Goal: Task Accomplishment & Management: Manage account settings

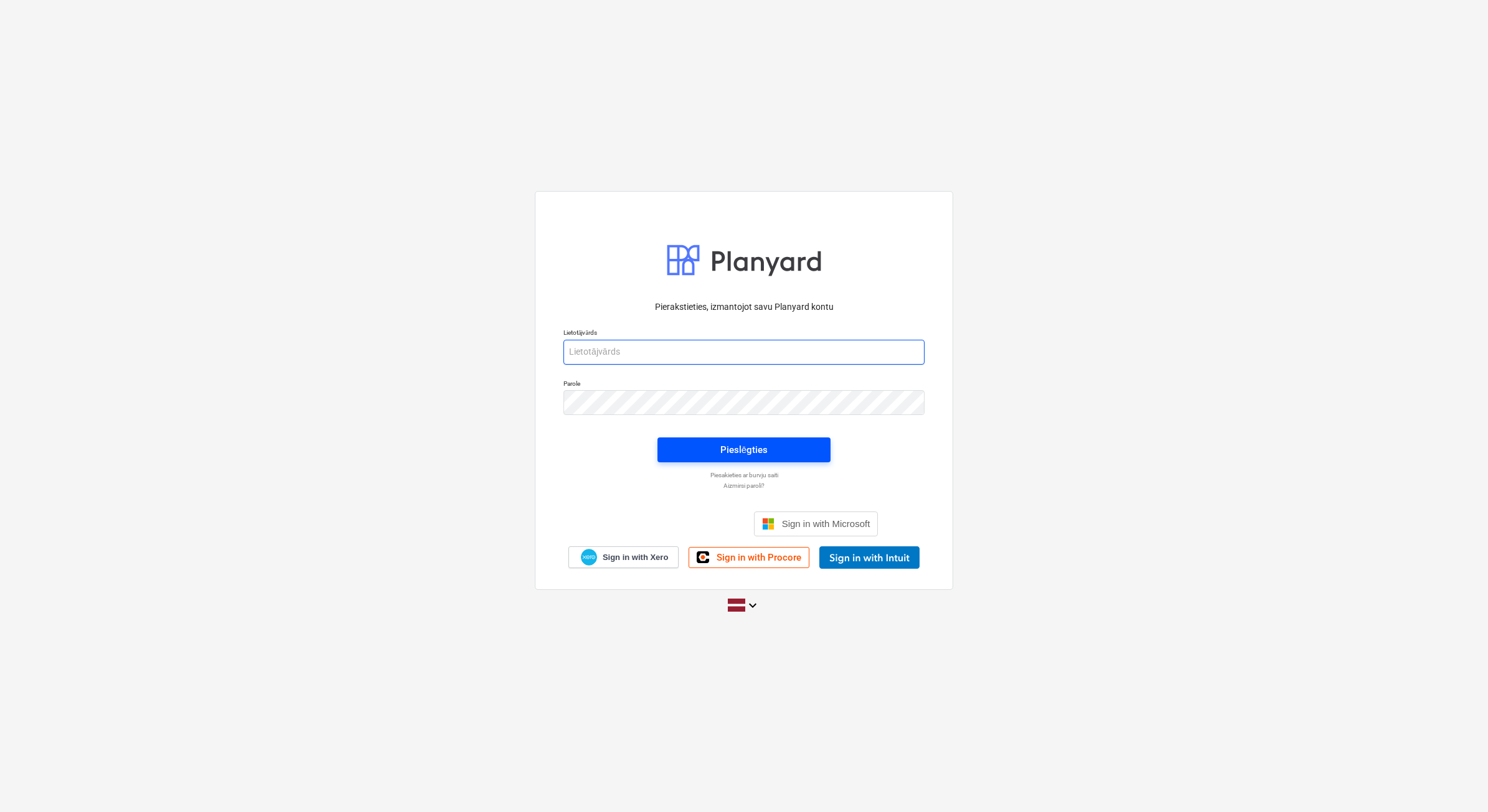
type input "[PERSON_NAME][EMAIL_ADDRESS][DOMAIN_NAME]"
click at [784, 450] on span "Pieslēgties" at bounding box center [743, 450] width 143 height 16
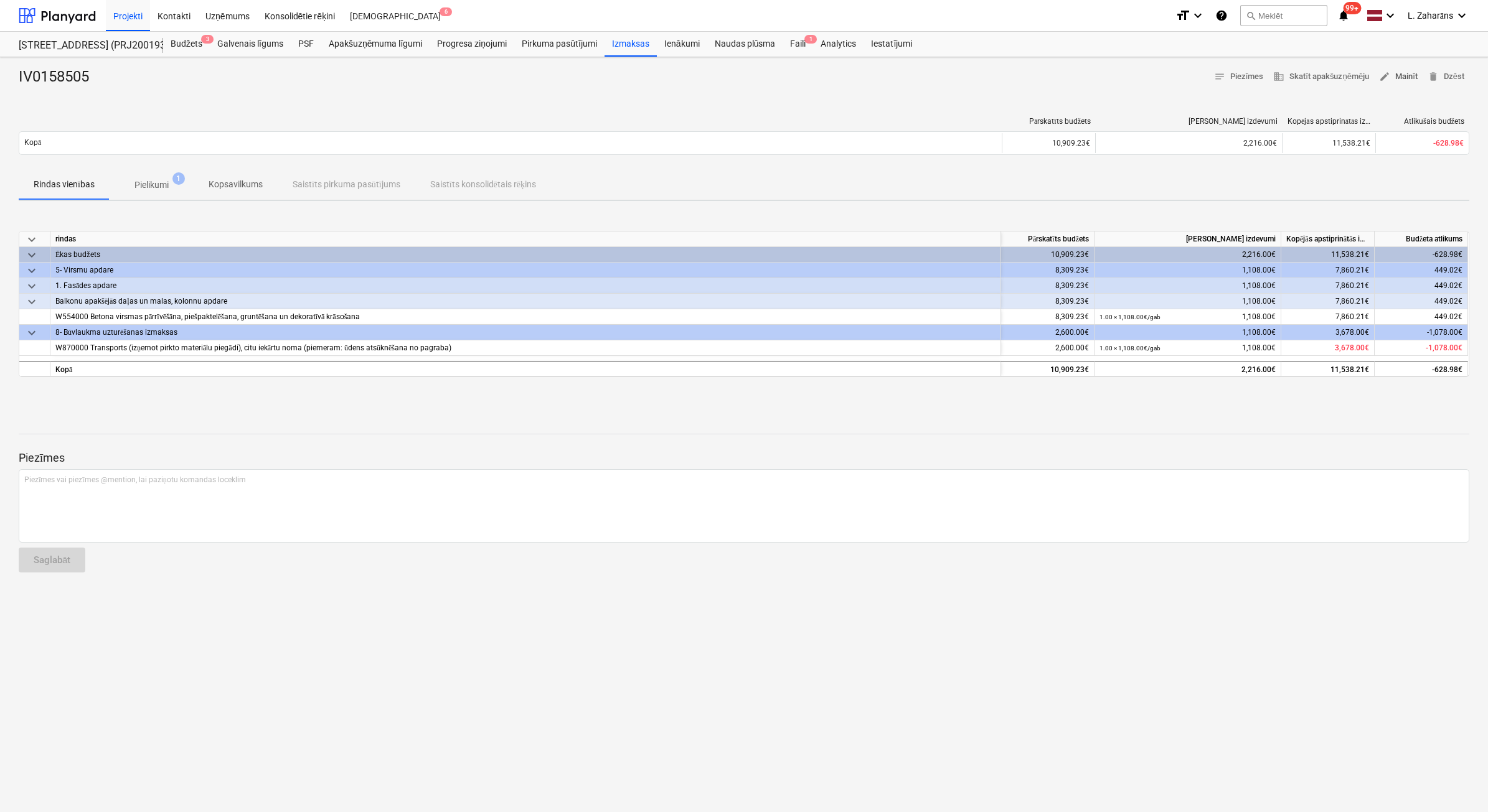
click at [1402, 76] on span "edit Mainīt" at bounding box center [1398, 77] width 38 height 15
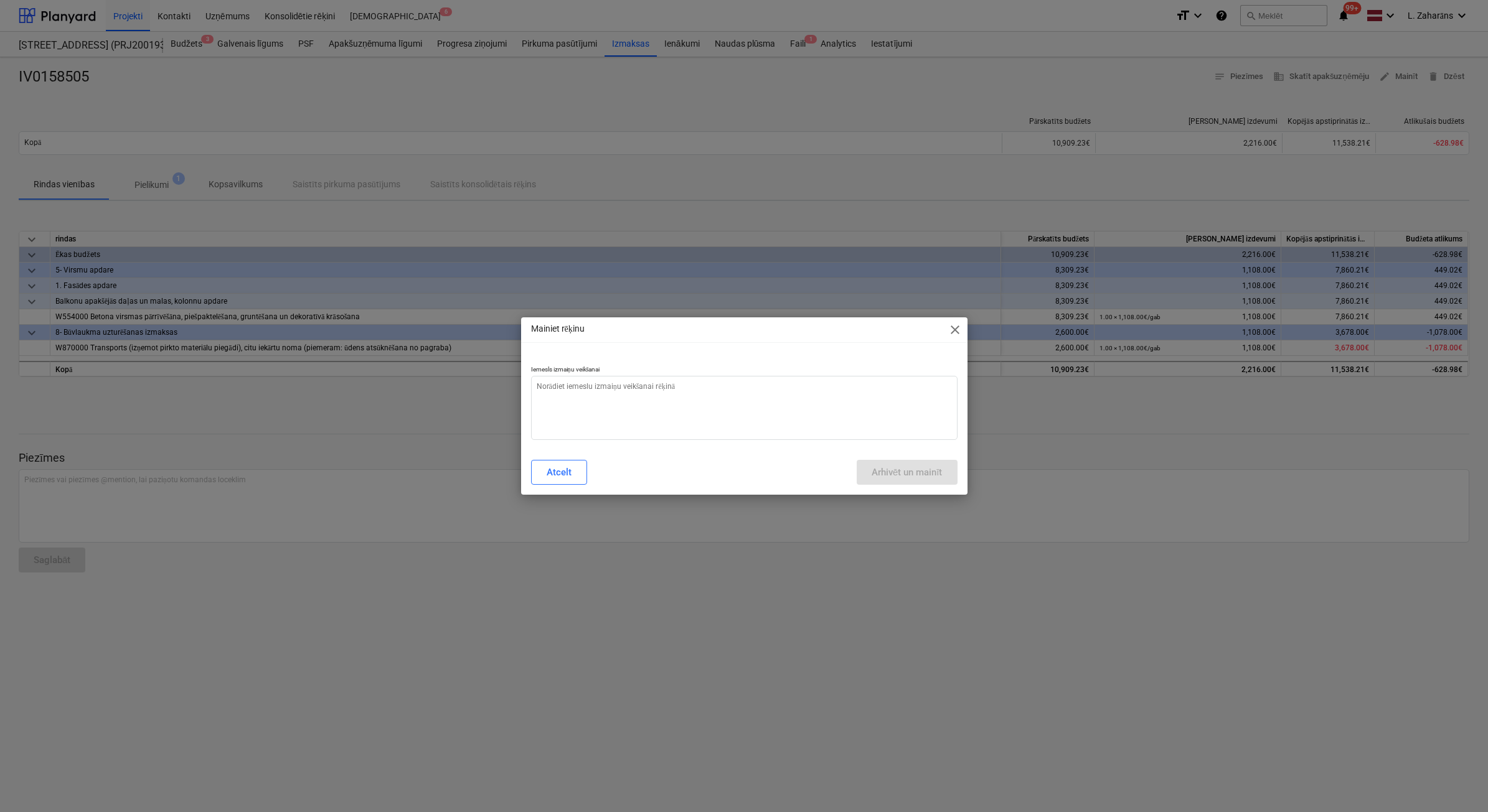
type textarea "x"
click at [634, 415] on textarea at bounding box center [744, 408] width 426 height 64
type textarea "d"
type textarea "x"
type textarea "du"
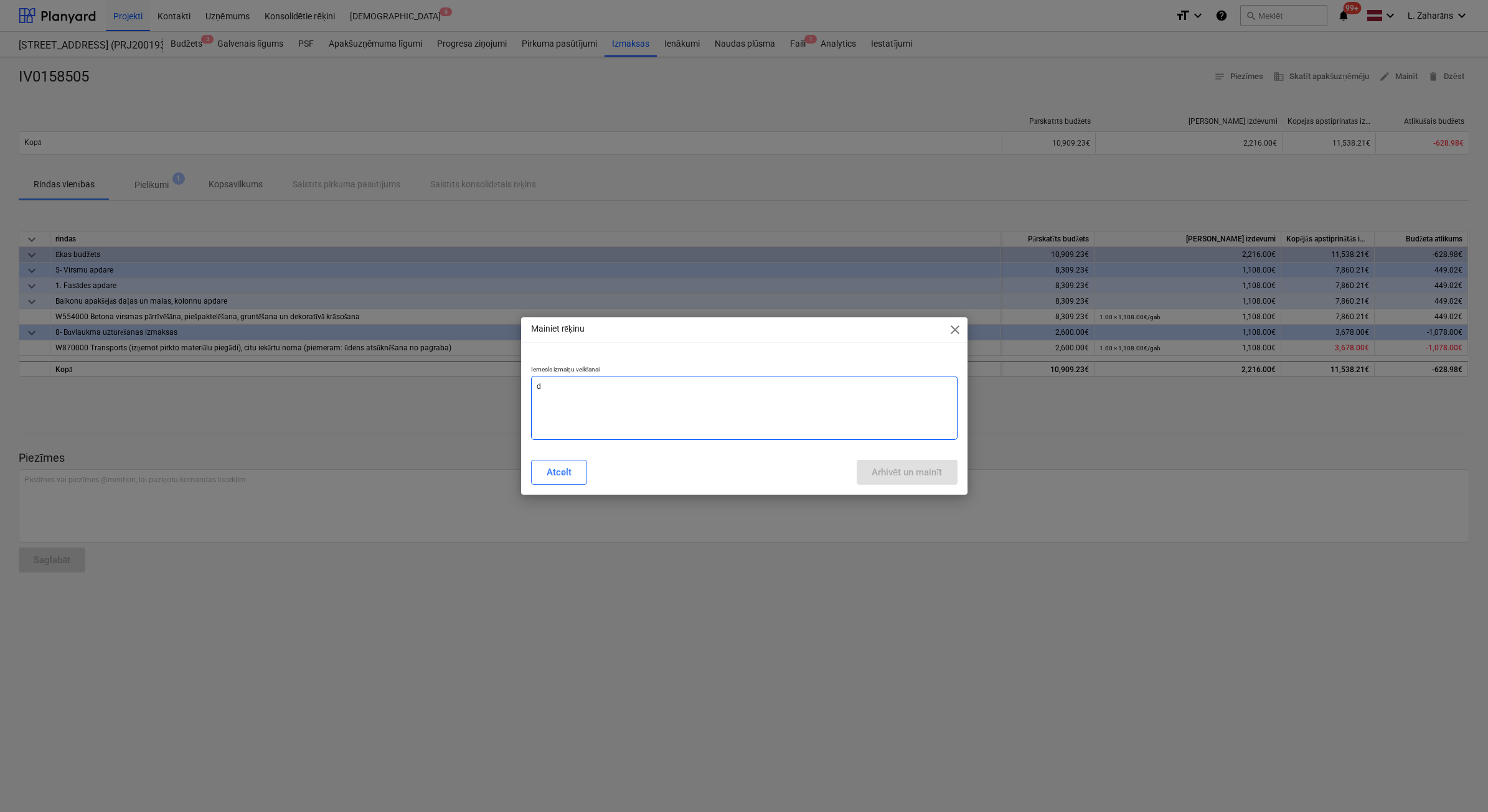
type textarea "x"
type textarea "dub"
type textarea "x"
type textarea "dubu"
type textarea "x"
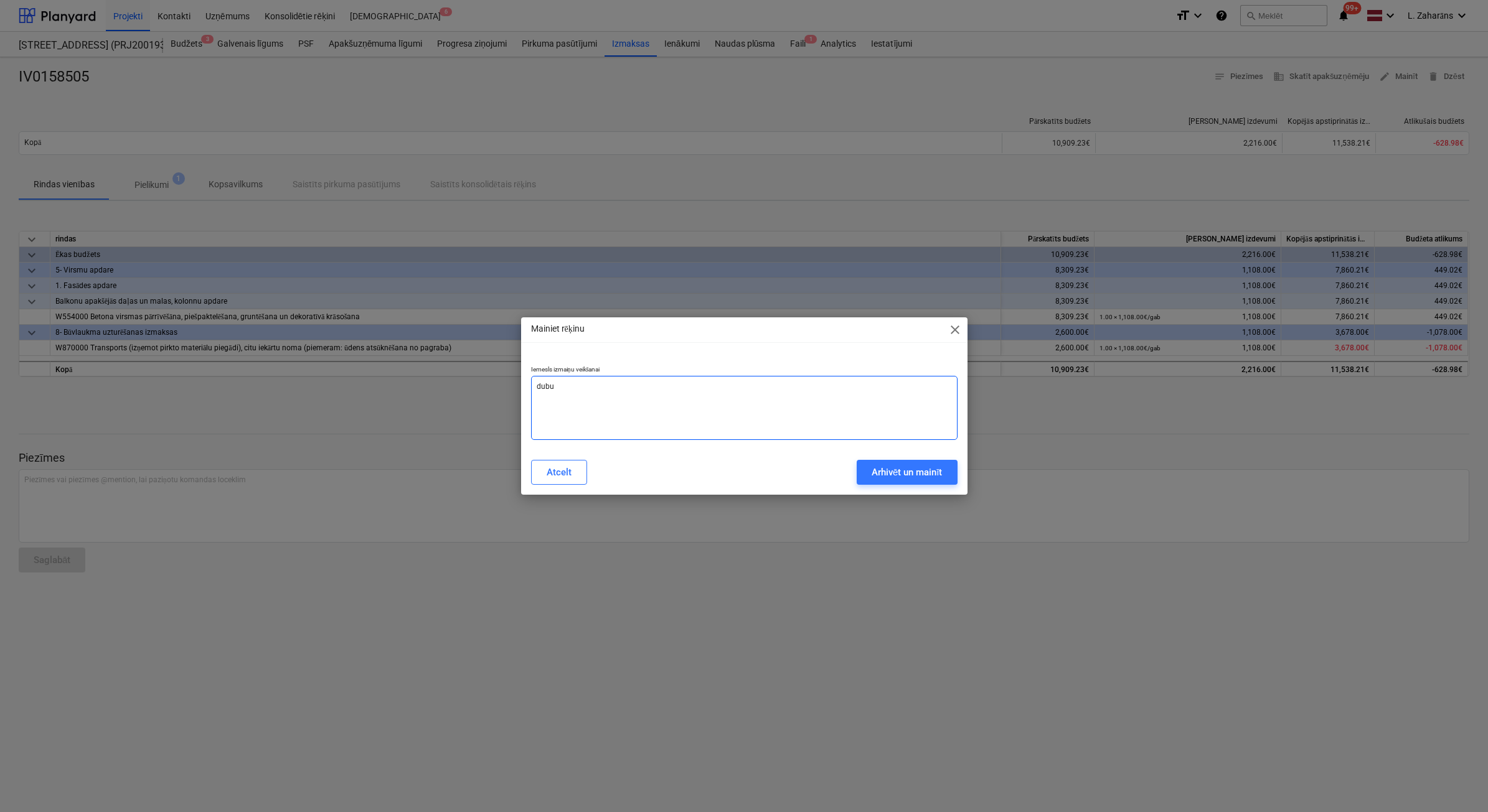
type textarea "dubul"
type textarea "x"
type textarea "dubult"
type textarea "x"
type textarea "dubultā"
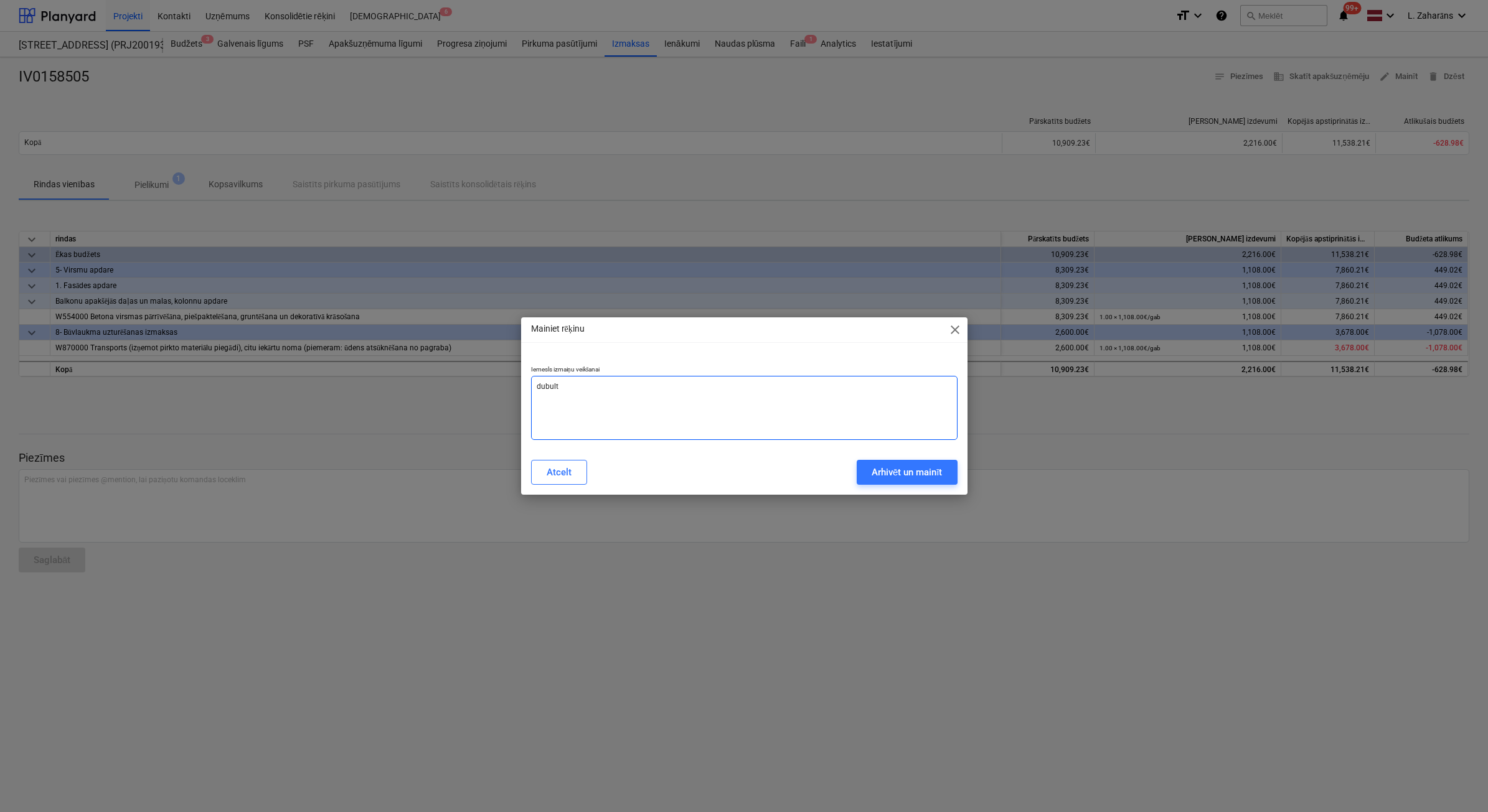
type textarea "x"
type textarea "dubultā"
drag, startPoint x: 899, startPoint y: 466, endPoint x: 890, endPoint y: 484, distance: 20.1
click at [897, 473] on div "Arhivēt un mainīt" at bounding box center [907, 473] width 71 height 16
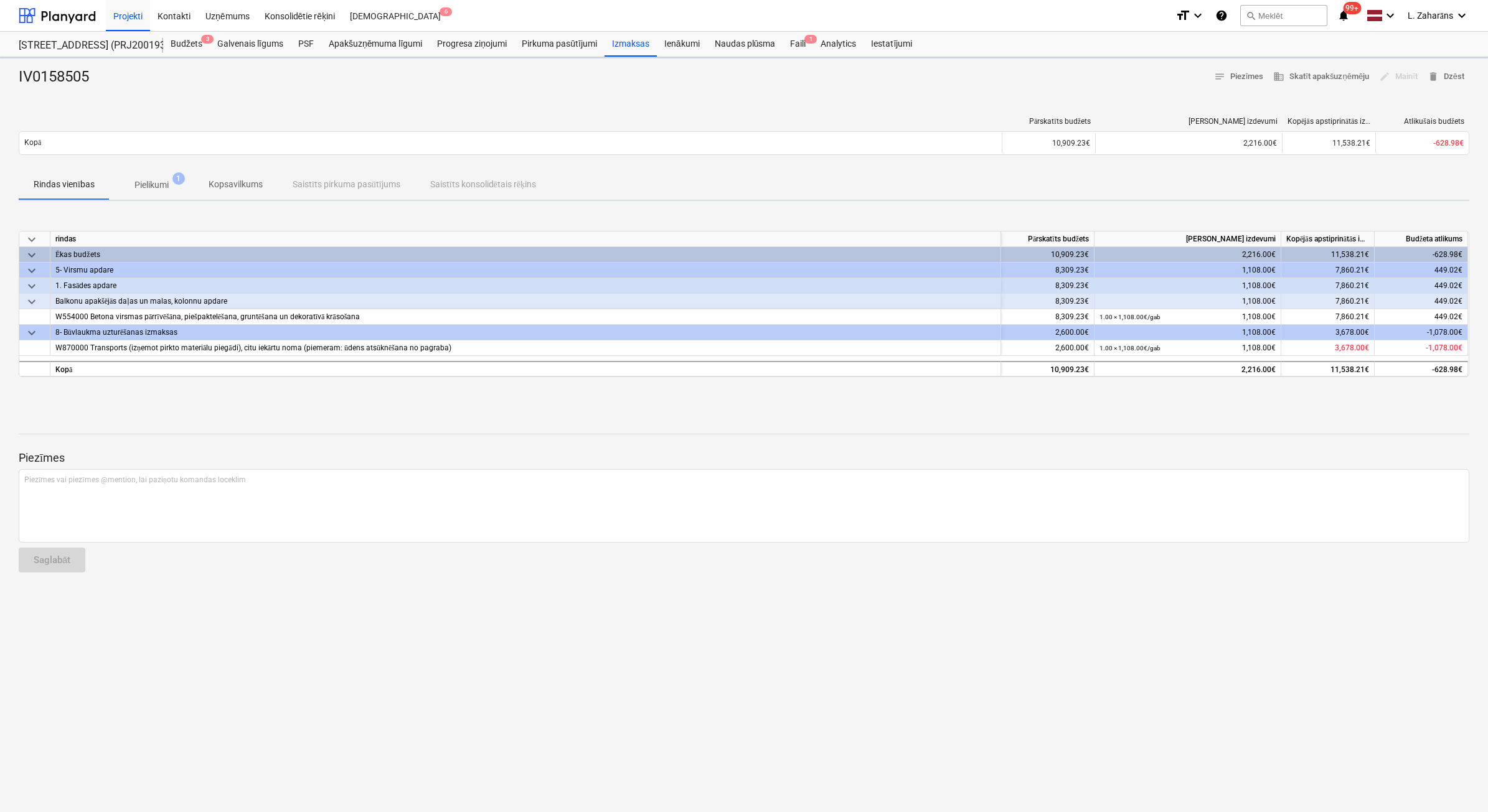
type textarea "x"
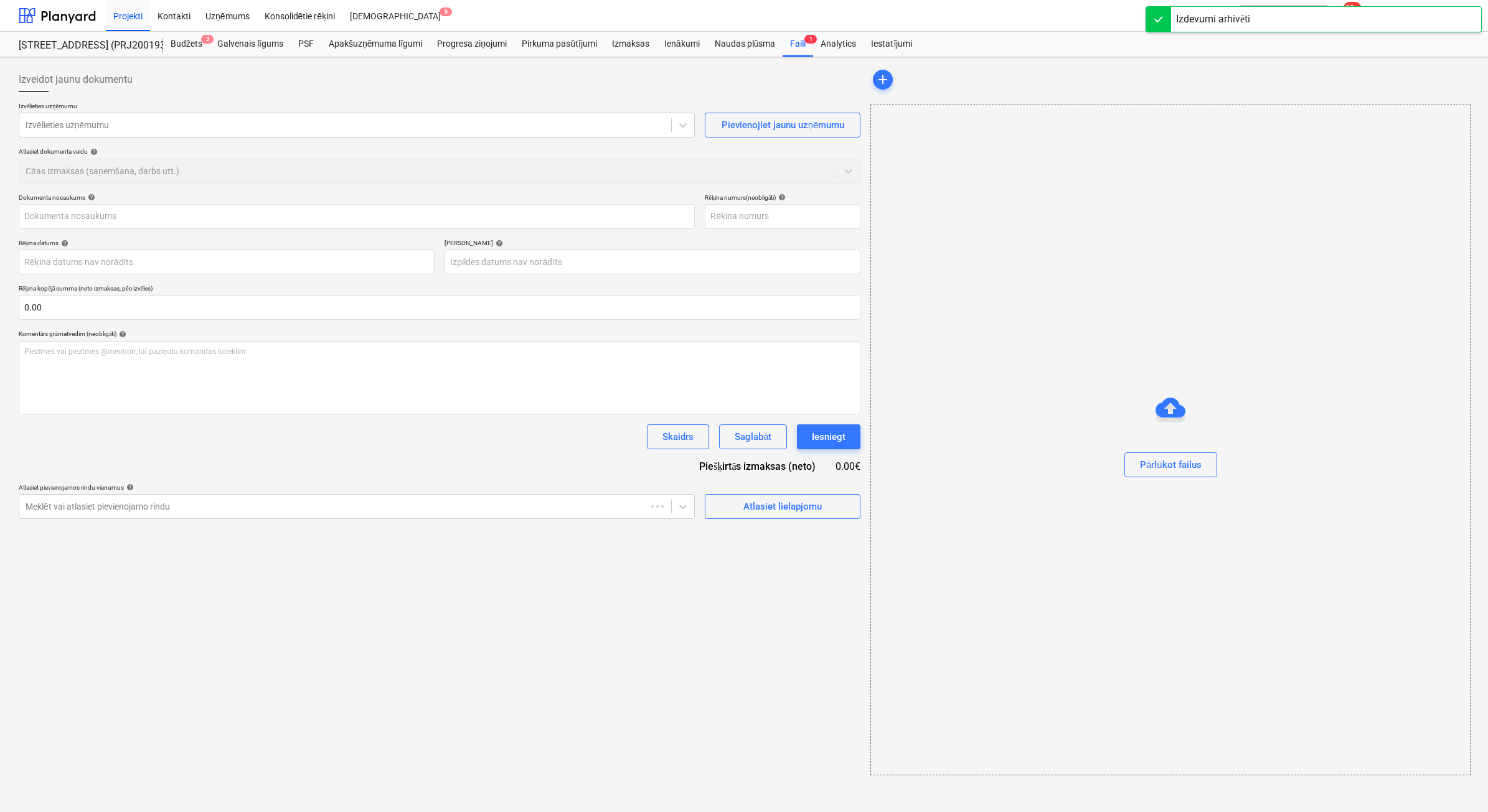
type input "IV0158505"
type input "[DATE]"
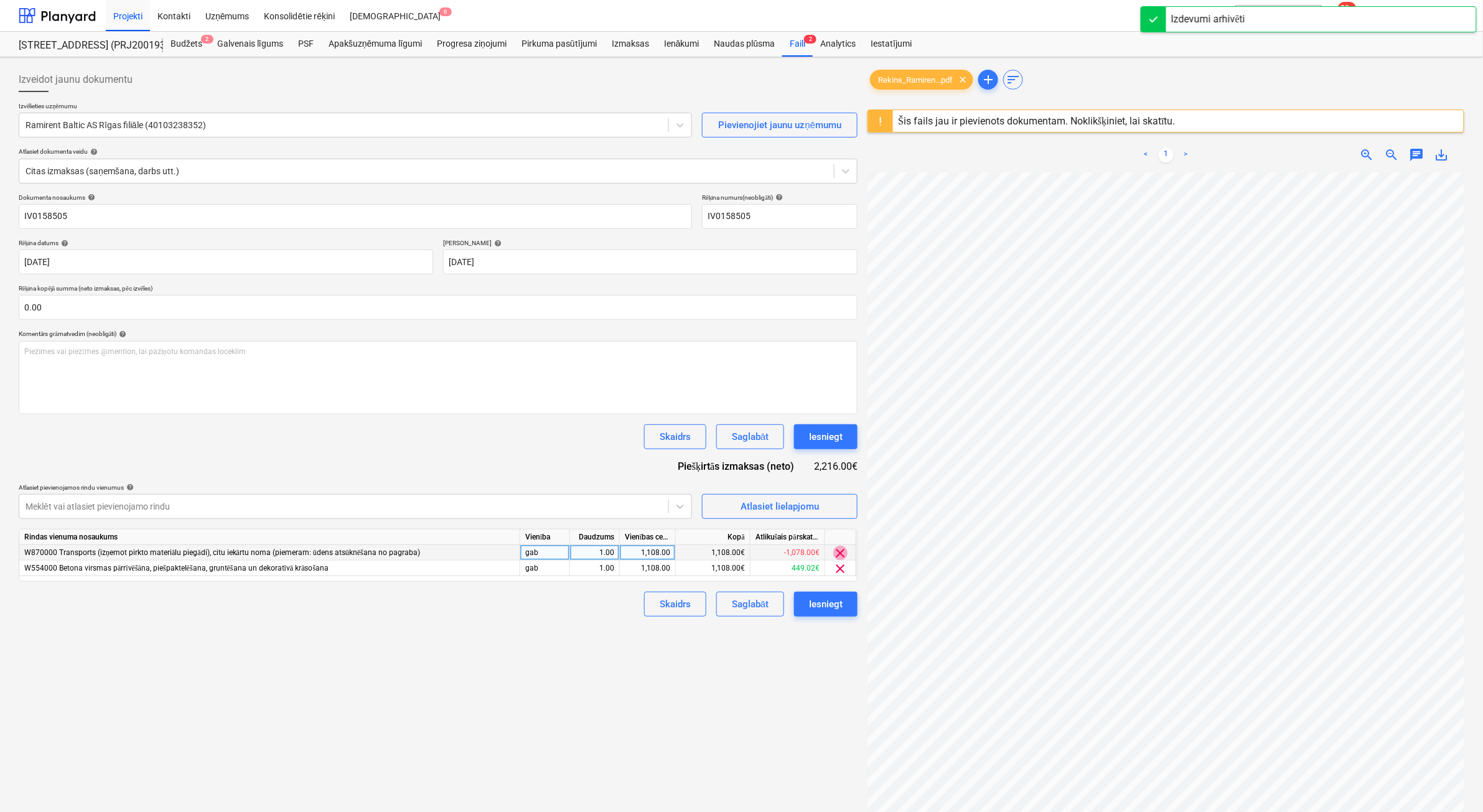
click at [839, 555] on span "clear" at bounding box center [841, 553] width 15 height 15
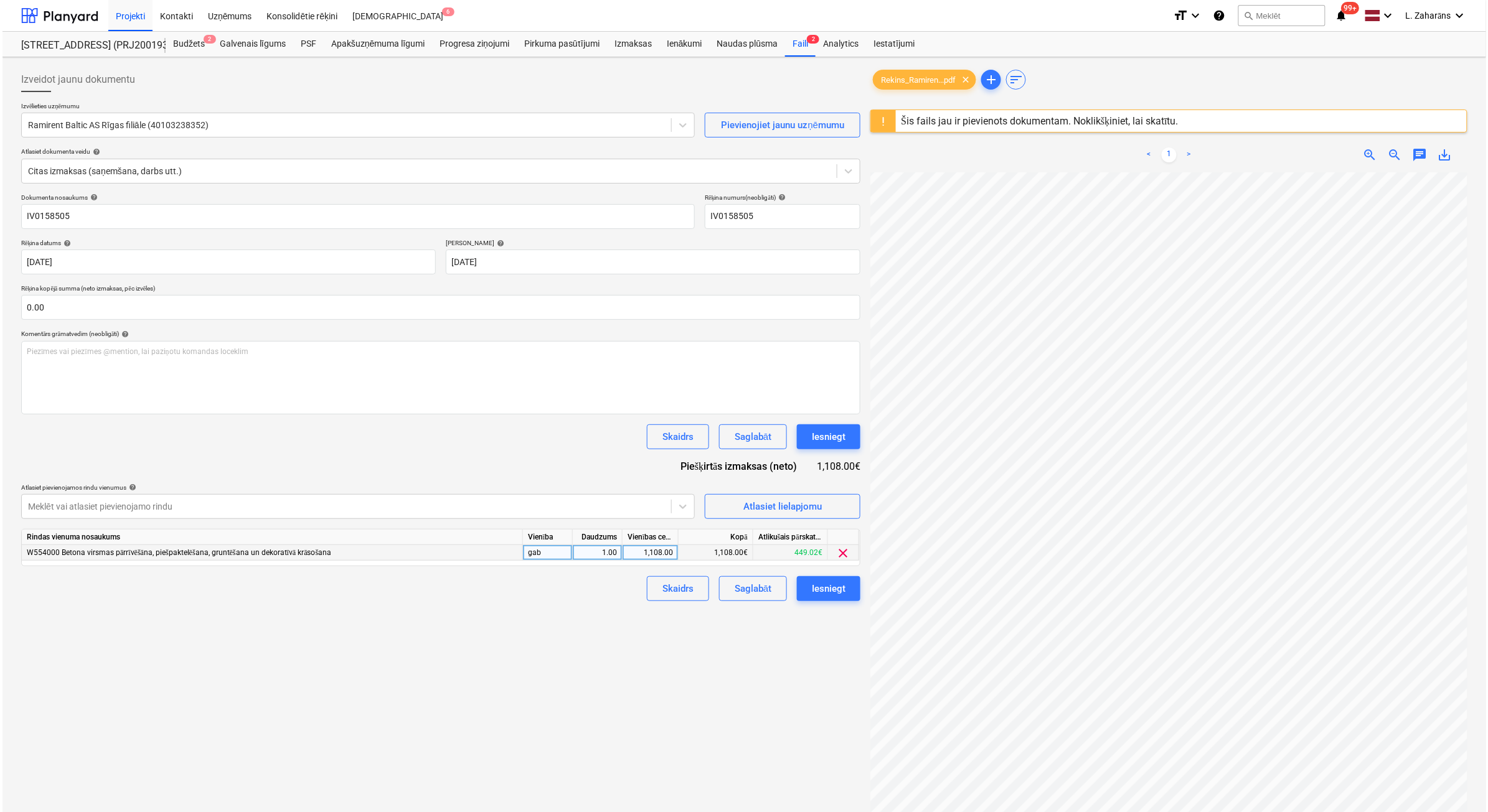
scroll to position [92, 0]
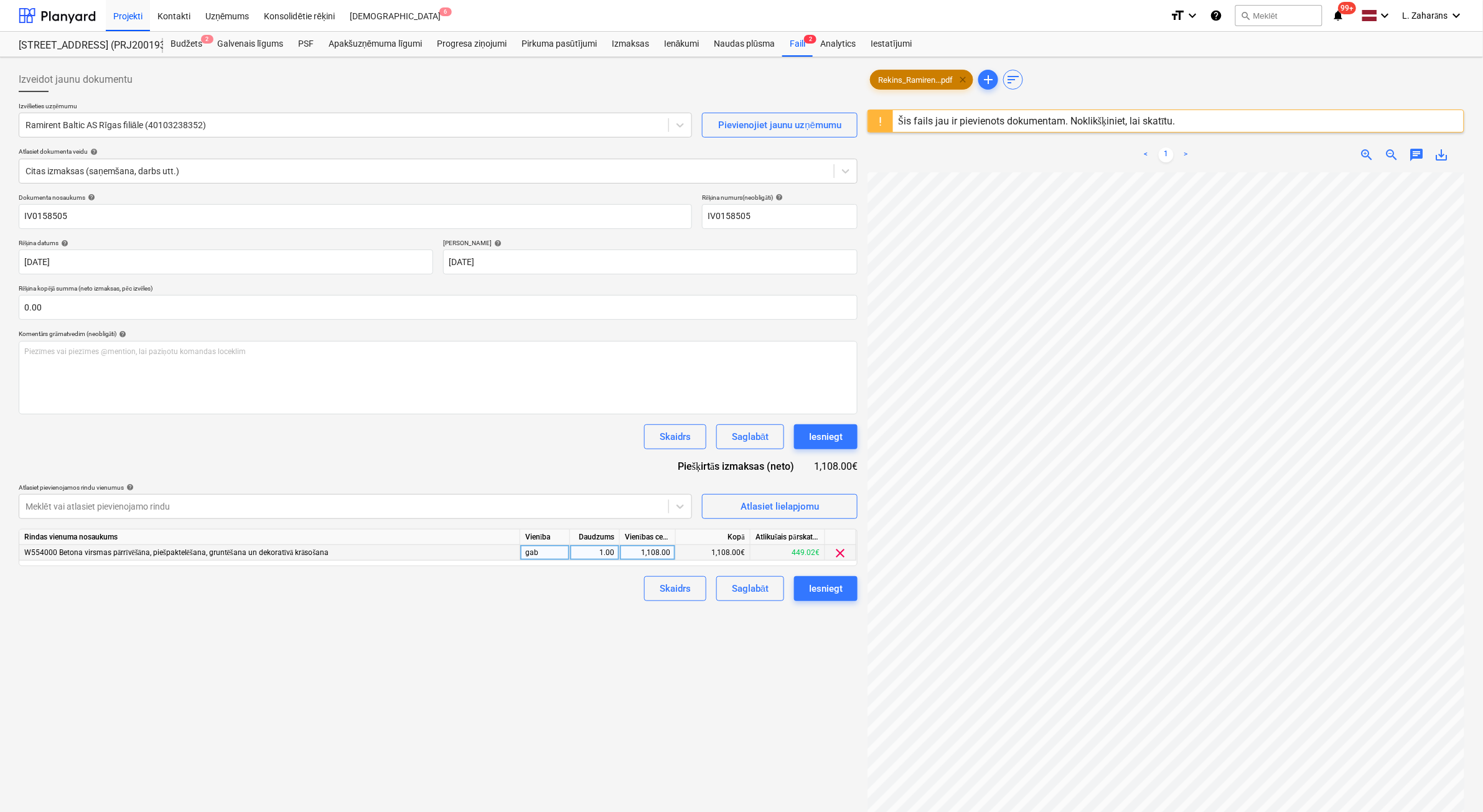
click at [963, 82] on span "clear" at bounding box center [963, 79] width 15 height 15
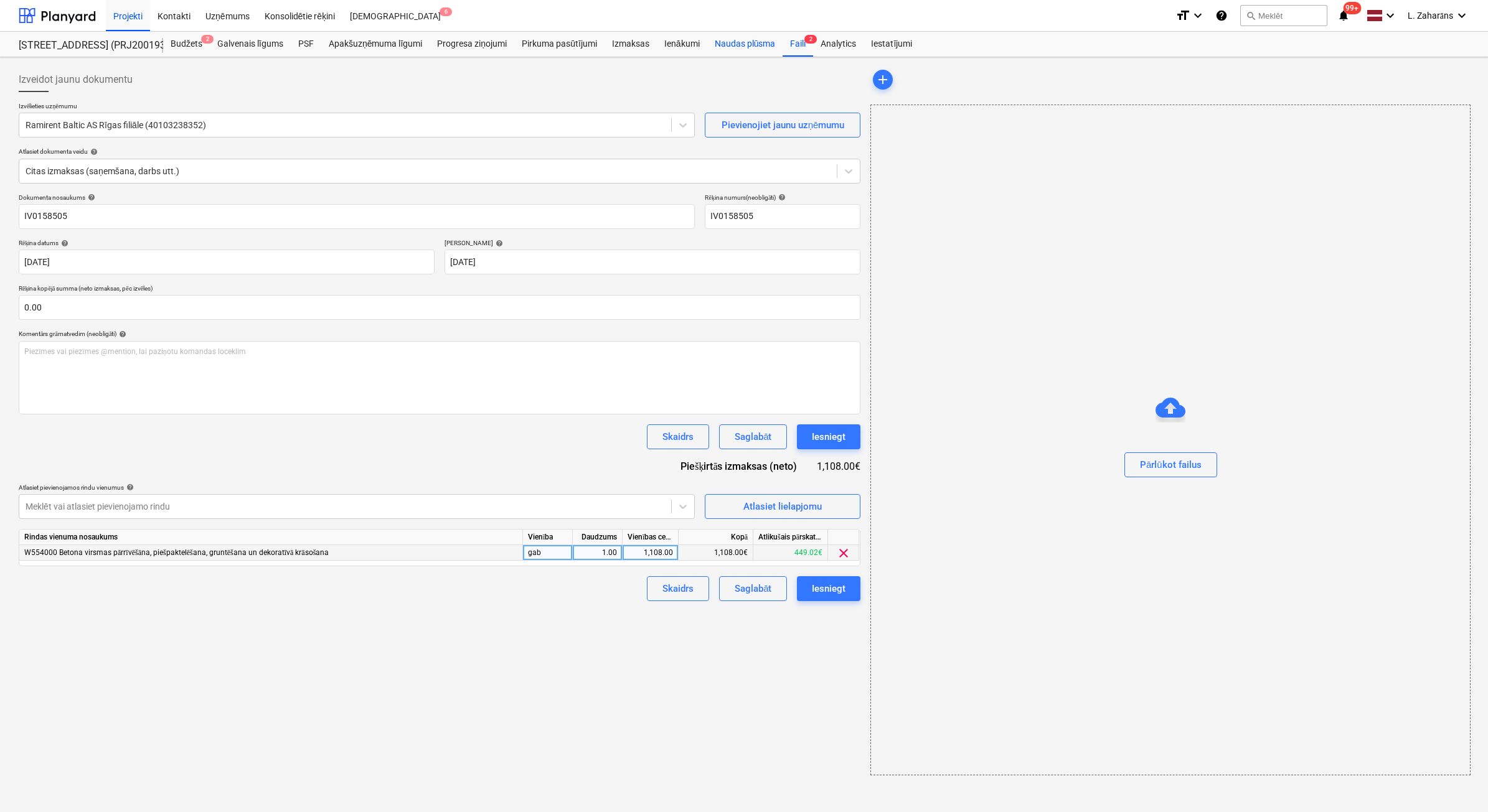
drag, startPoint x: 795, startPoint y: 44, endPoint x: 780, endPoint y: 56, distance: 19.2
click at [795, 44] on div "Faili 2" at bounding box center [797, 44] width 30 height 25
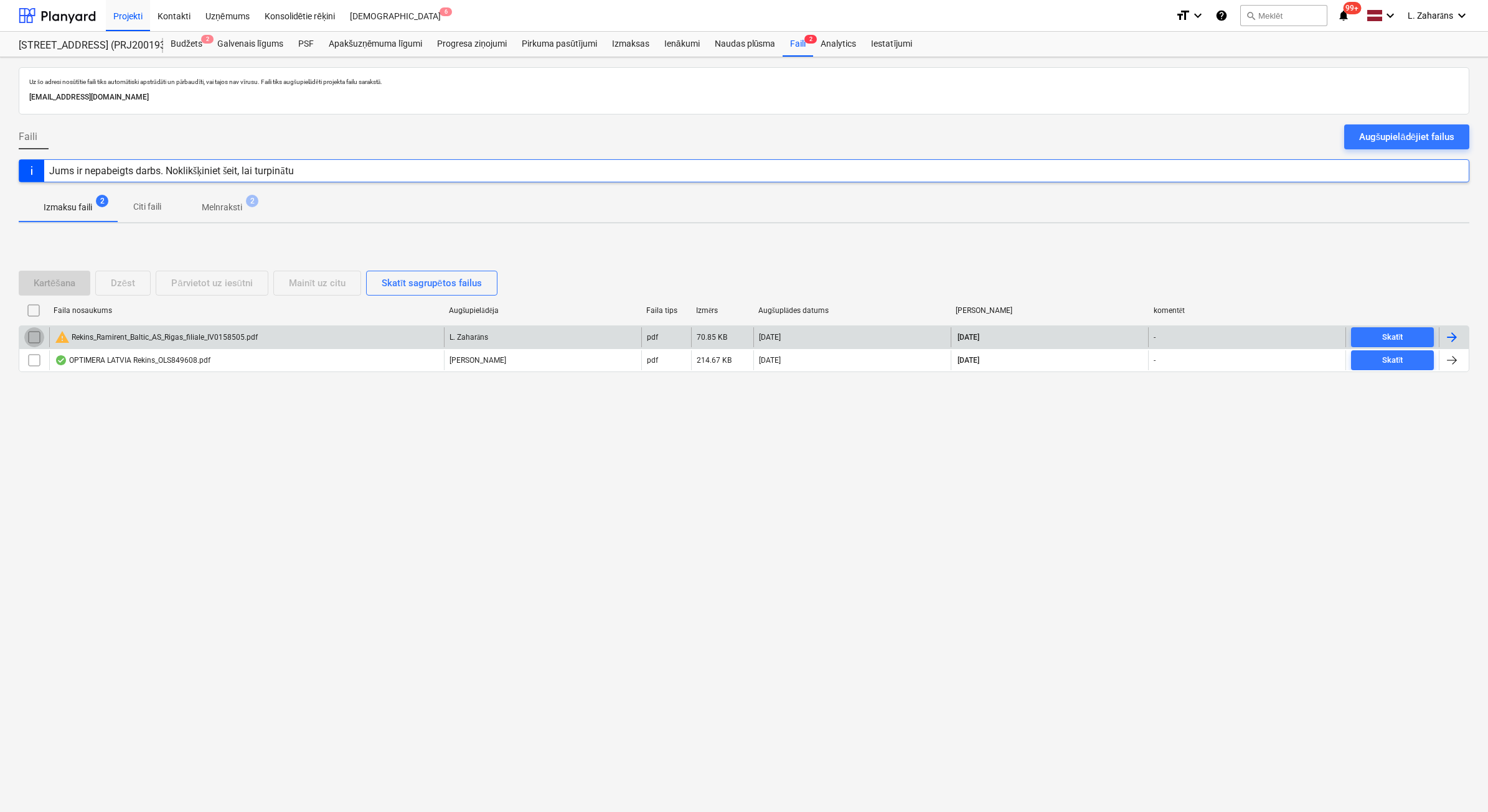
click at [35, 343] on input "checkbox" at bounding box center [35, 338] width 20 height 20
click at [121, 282] on div "Dzēst" at bounding box center [122, 283] width 25 height 16
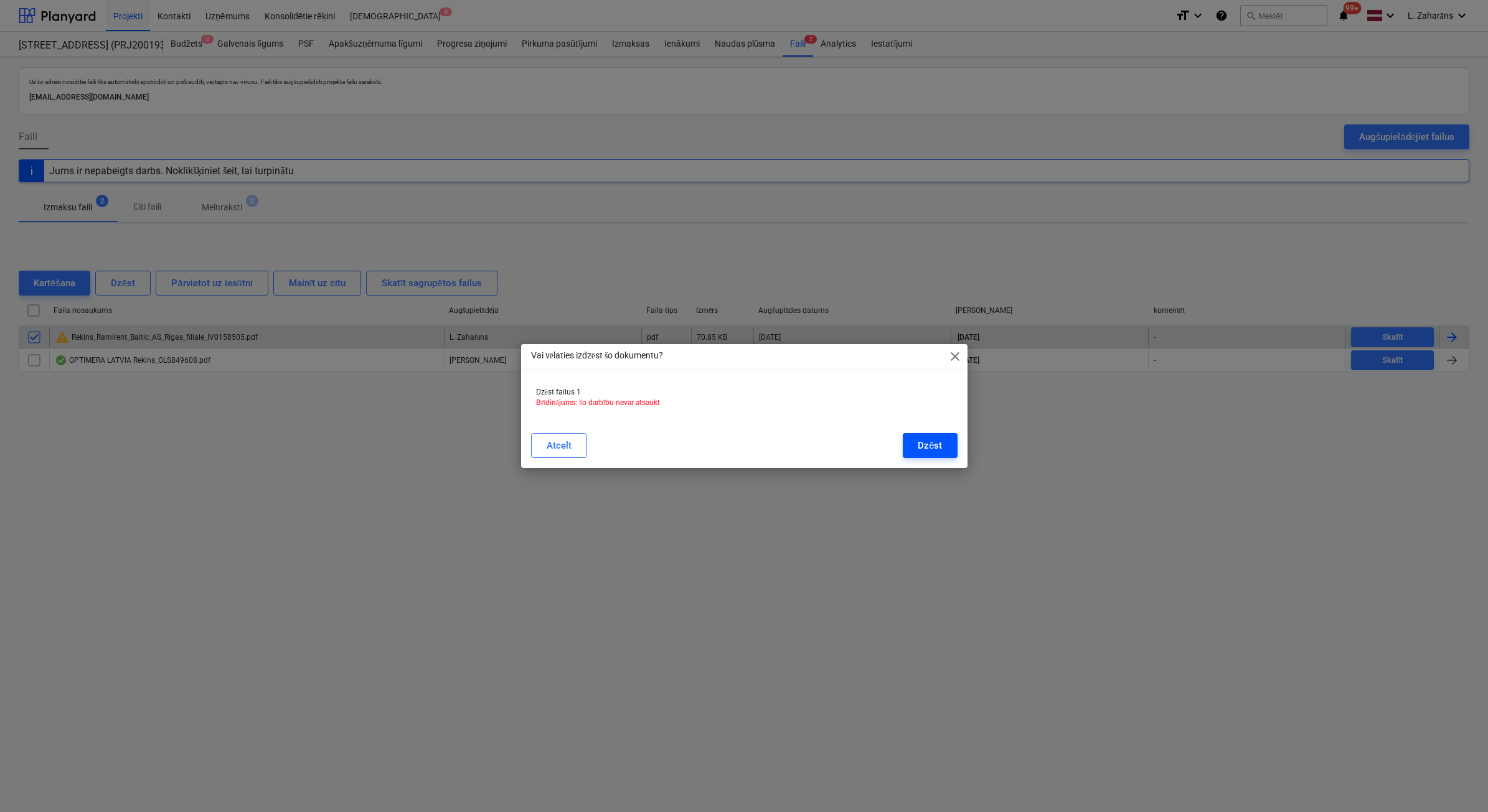
click at [909, 443] on button "Dzēst" at bounding box center [929, 445] width 54 height 25
